Goal: Use online tool/utility

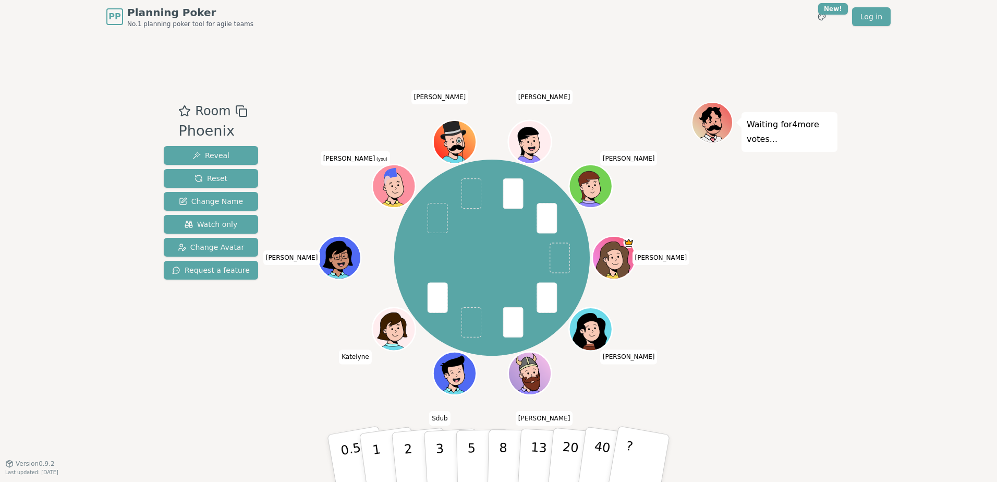
click at [404, 174] on icon at bounding box center [392, 180] width 41 height 24
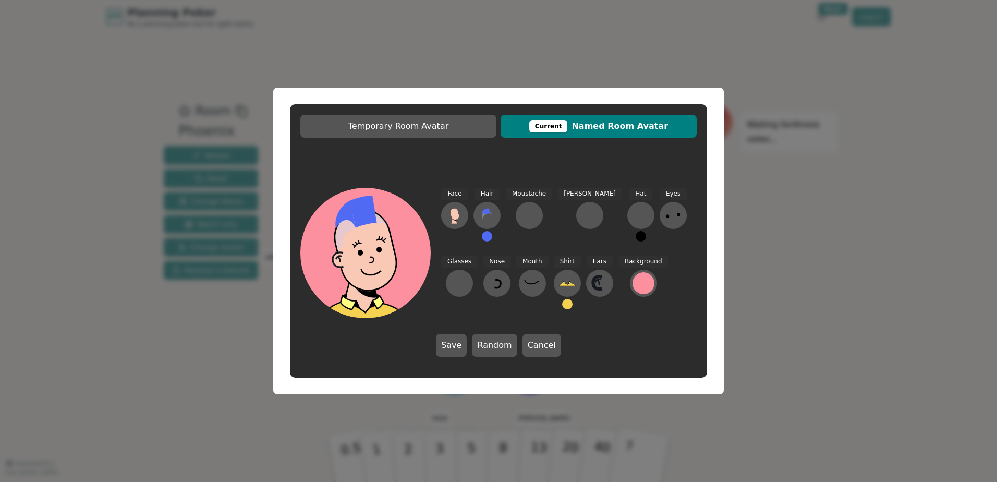
click at [982, 186] on div "Temporary Room Avatar Current Named Room Avatar Face Hair Moustache [PERSON_NAM…" at bounding box center [498, 241] width 997 height 482
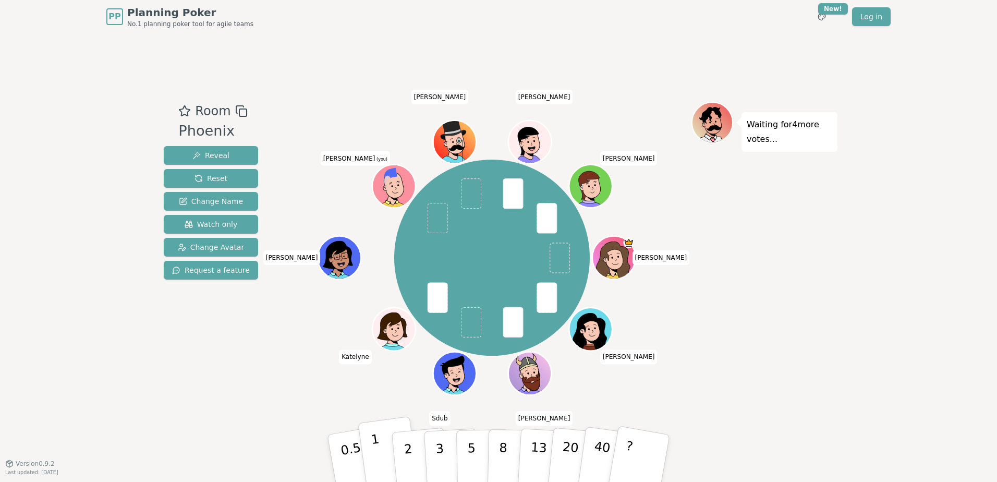
click at [387, 448] on button "1" at bounding box center [389, 458] width 62 height 85
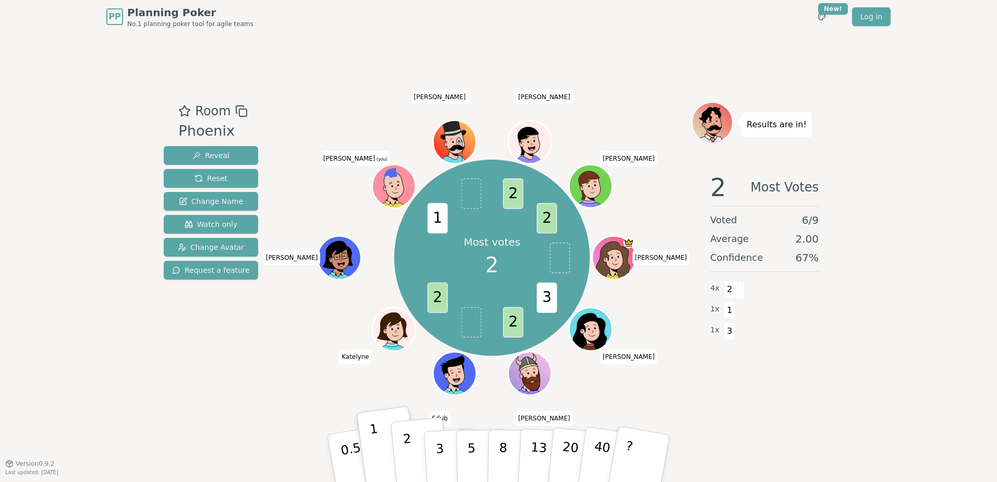
click at [399, 449] on button "2" at bounding box center [420, 458] width 59 height 83
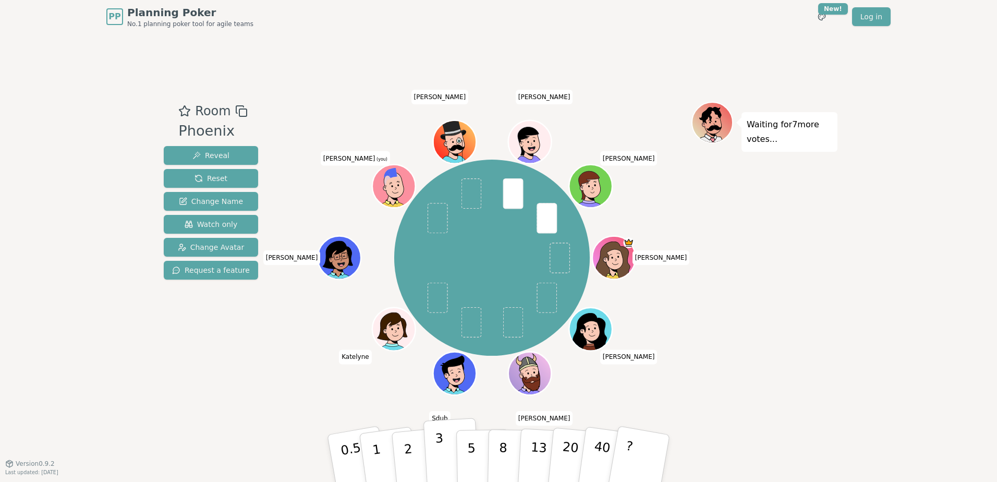
click at [442, 451] on p "3" at bounding box center [440, 459] width 11 height 57
click at [473, 439] on p "5" at bounding box center [471, 458] width 9 height 56
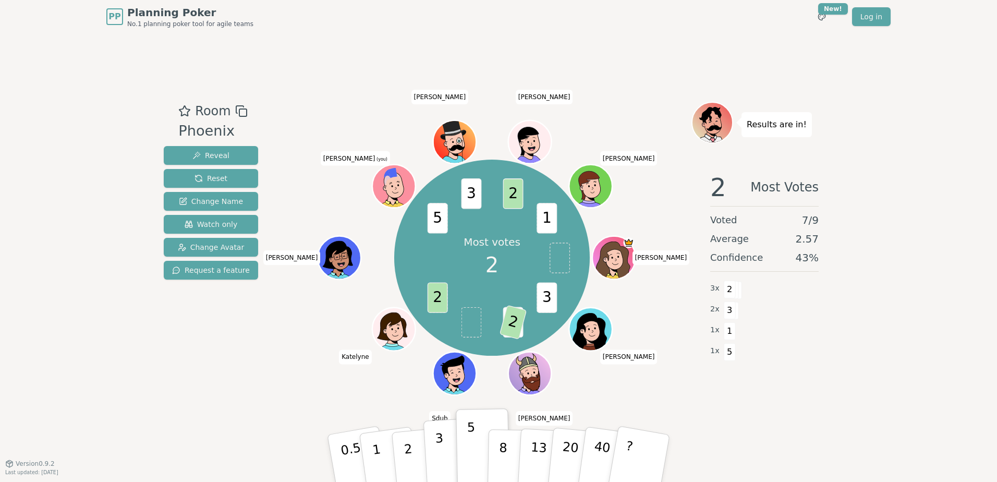
click at [438, 452] on p "3" at bounding box center [440, 459] width 11 height 57
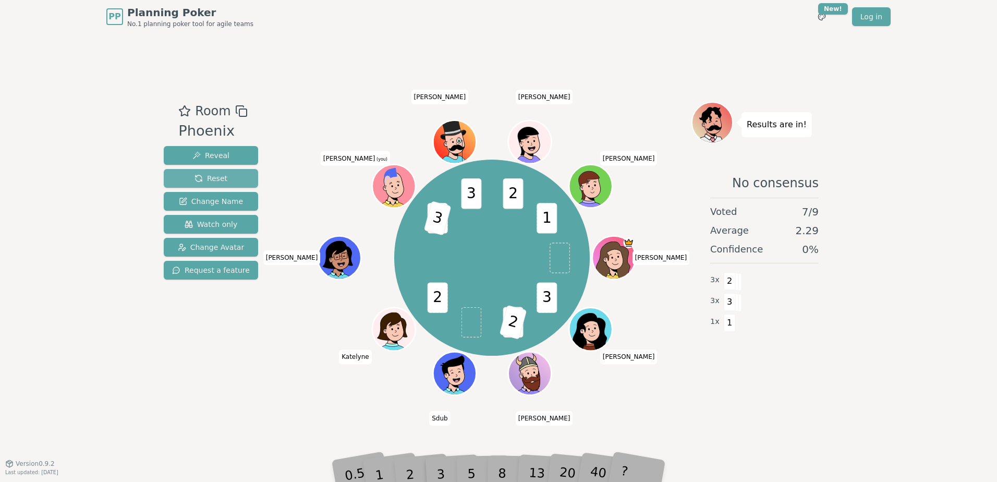
click at [198, 176] on span "Reset" at bounding box center [211, 178] width 33 height 10
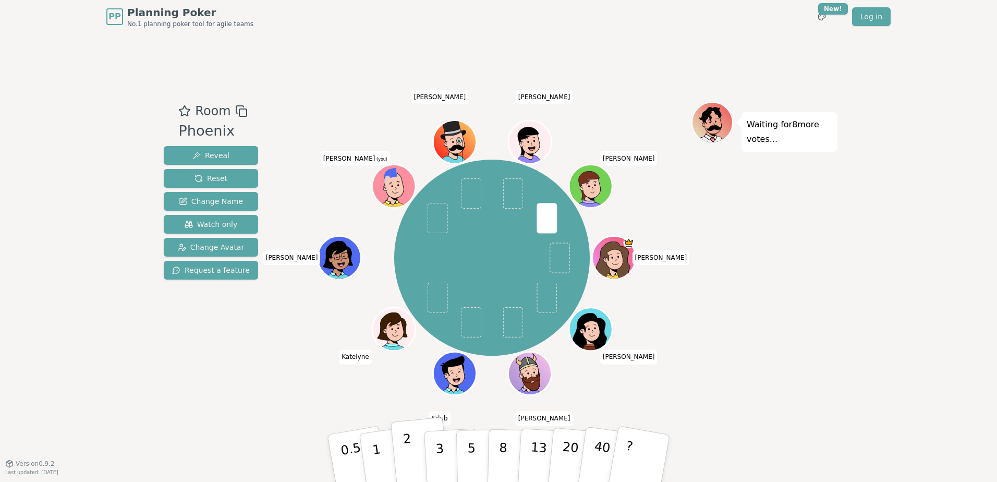
click at [412, 455] on button "2" at bounding box center [420, 458] width 59 height 83
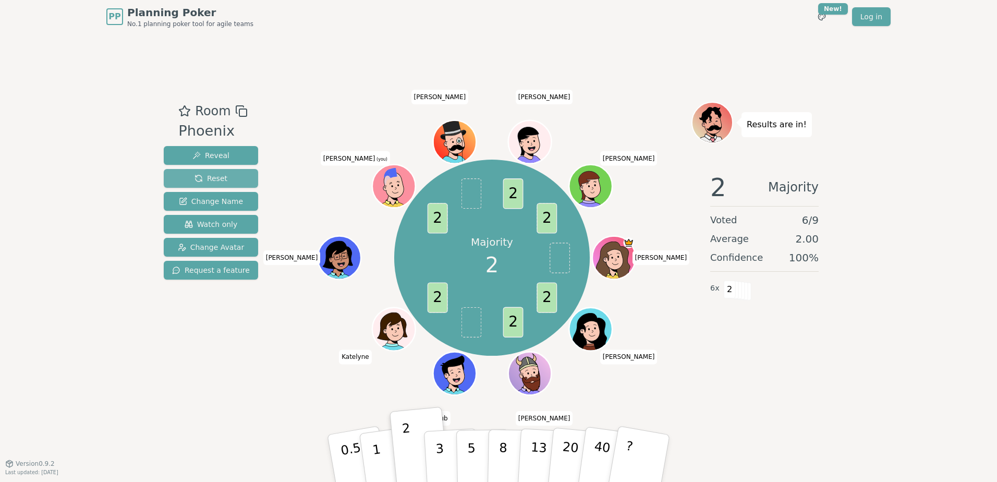
click at [212, 181] on span "Reset" at bounding box center [211, 178] width 33 height 10
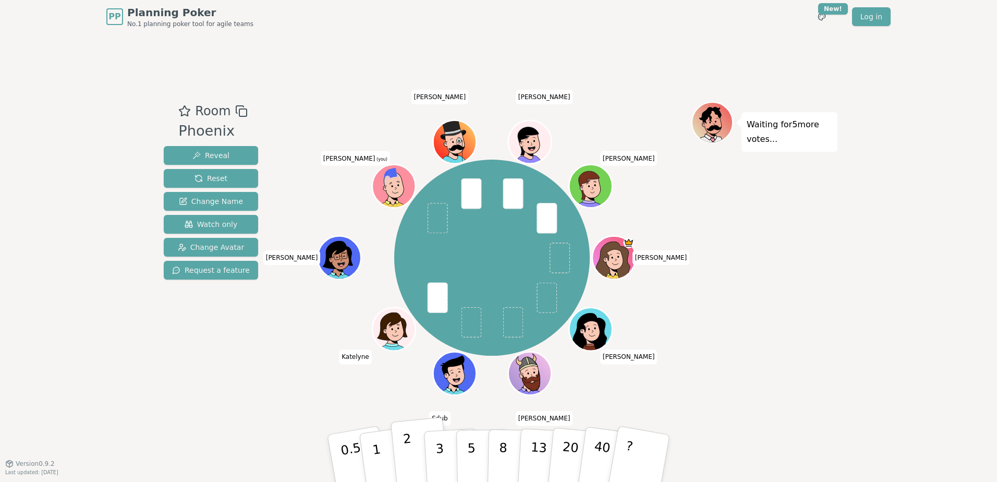
click at [410, 449] on p "2" at bounding box center [410, 459] width 14 height 57
click at [446, 449] on button "3" at bounding box center [452, 458] width 57 height 81
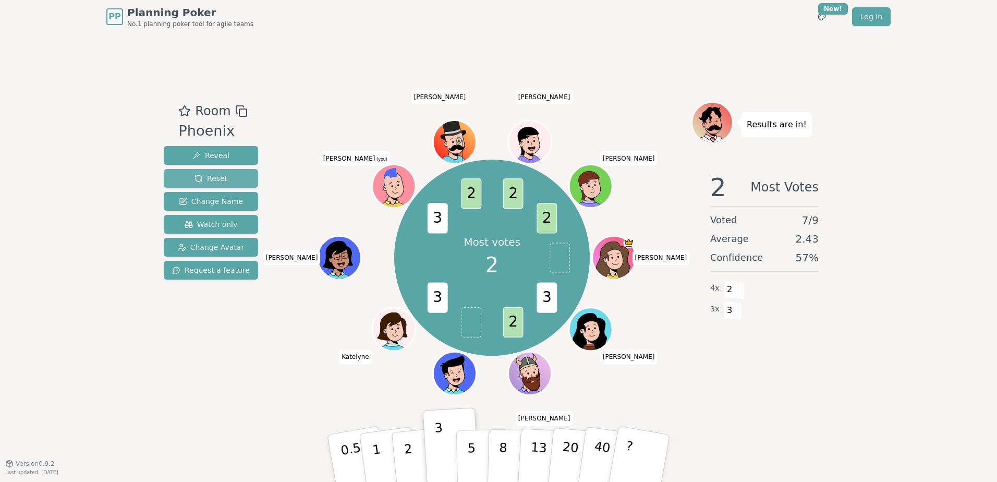
click at [185, 177] on button "Reset" at bounding box center [211, 178] width 94 height 19
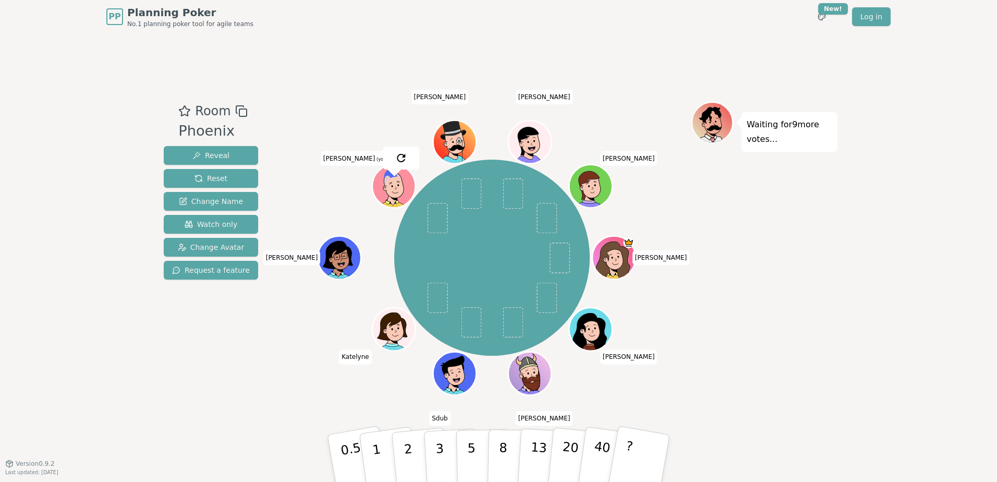
click at [338, 195] on div "[PERSON_NAME] B [PERSON_NAME] [PERSON_NAME] (you) [PERSON_NAME] [PERSON_NAME]" at bounding box center [492, 258] width 399 height 274
click at [408, 447] on p "2" at bounding box center [410, 459] width 14 height 57
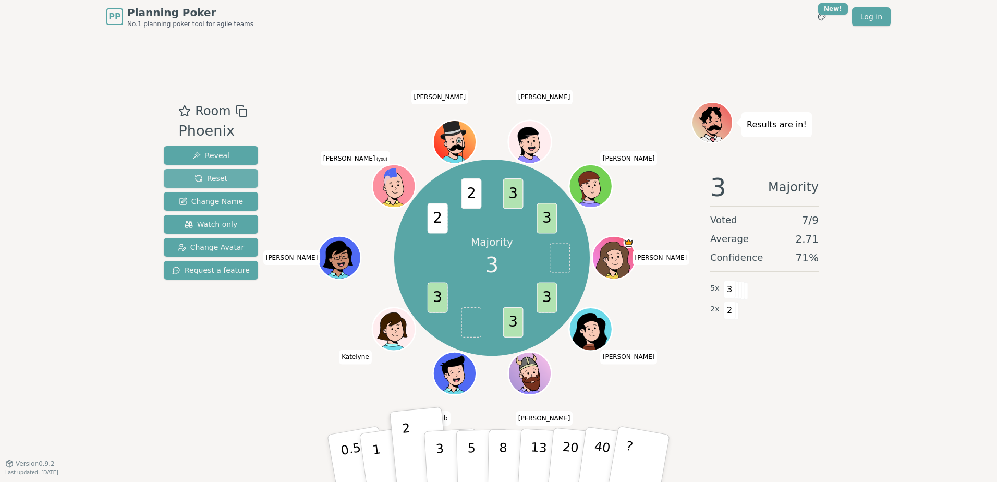
click at [213, 176] on span "Reset" at bounding box center [211, 178] width 33 height 10
